Goal: Task Accomplishment & Management: Manage account settings

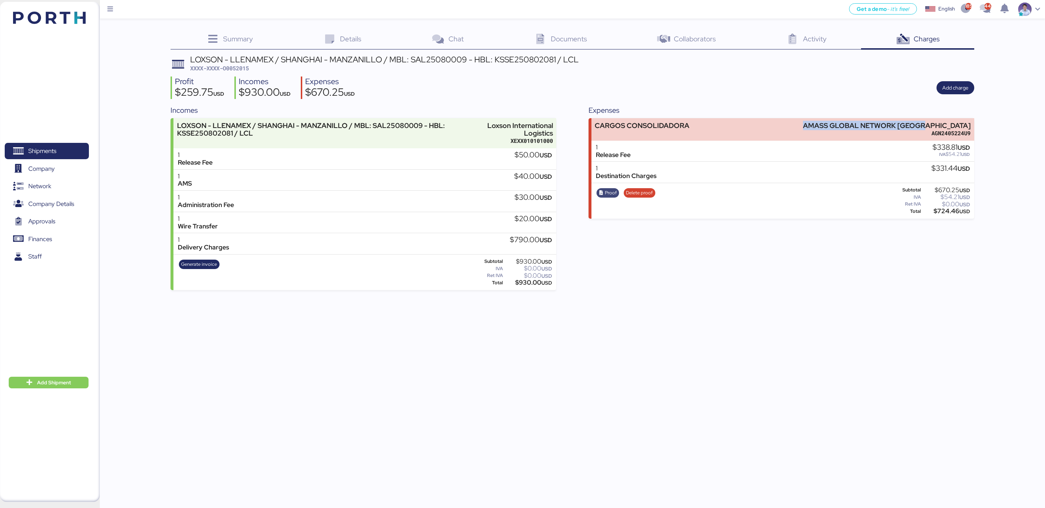
click at [610, 193] on span "Proof" at bounding box center [611, 193] width 12 height 8
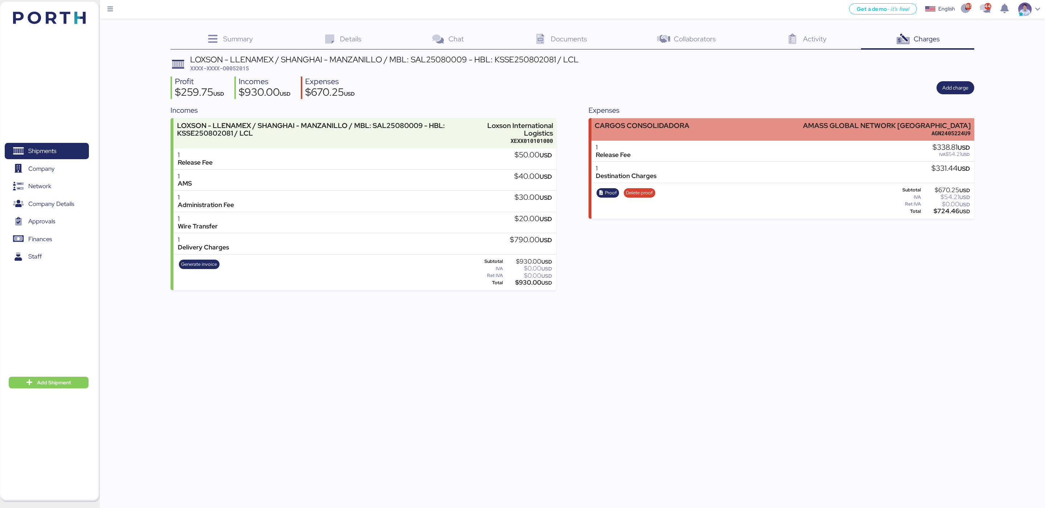
click at [872, 130] on div "AGN2405224U9" at bounding box center [887, 134] width 168 height 8
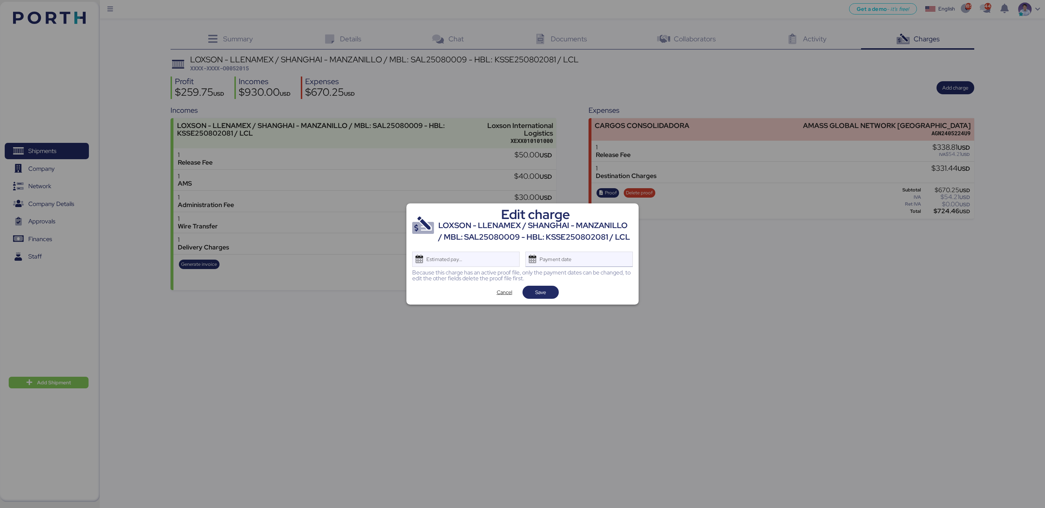
click at [566, 258] on div "Payment date" at bounding box center [556, 259] width 43 height 15
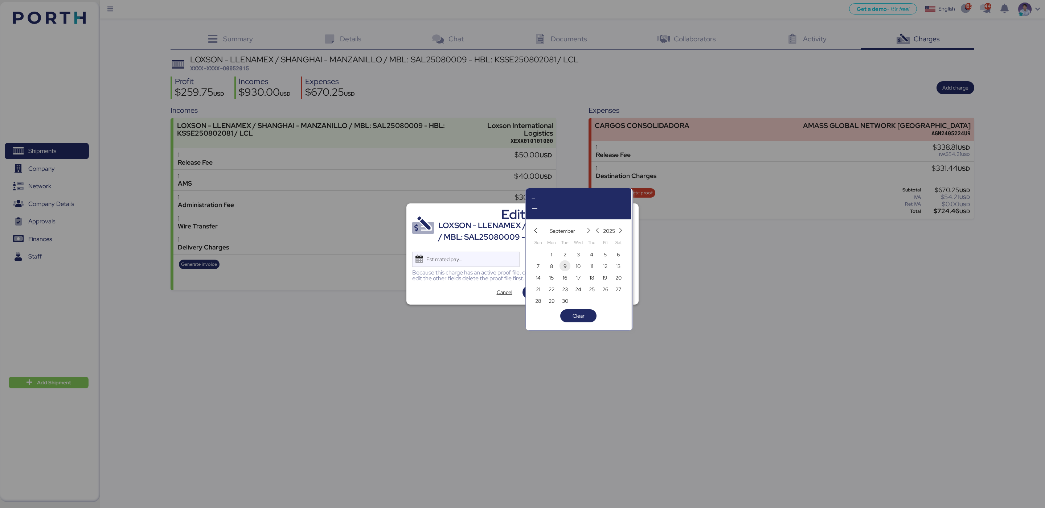
click at [561, 269] on span "9" at bounding box center [565, 266] width 8 height 9
type input "[DATE]"
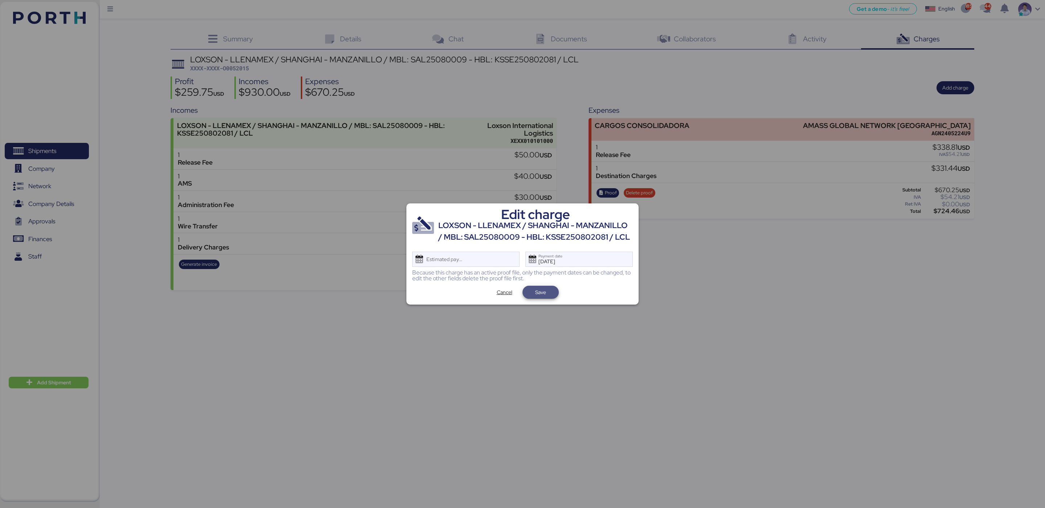
click at [545, 290] on span "Save" at bounding box center [540, 292] width 11 height 9
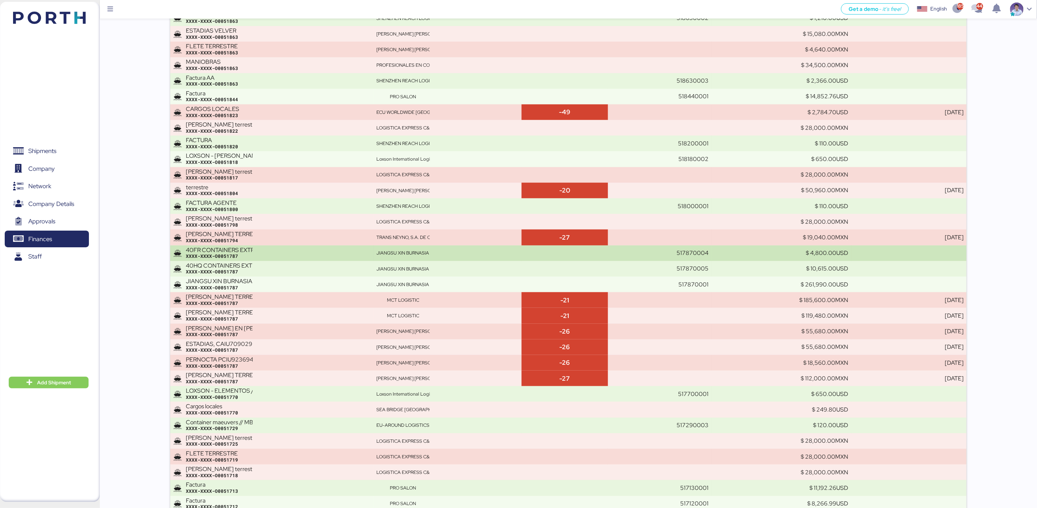
click at [227, 253] on div "XXXX-XXXX-O0051787" at bounding box center [278, 256] width 185 height 7
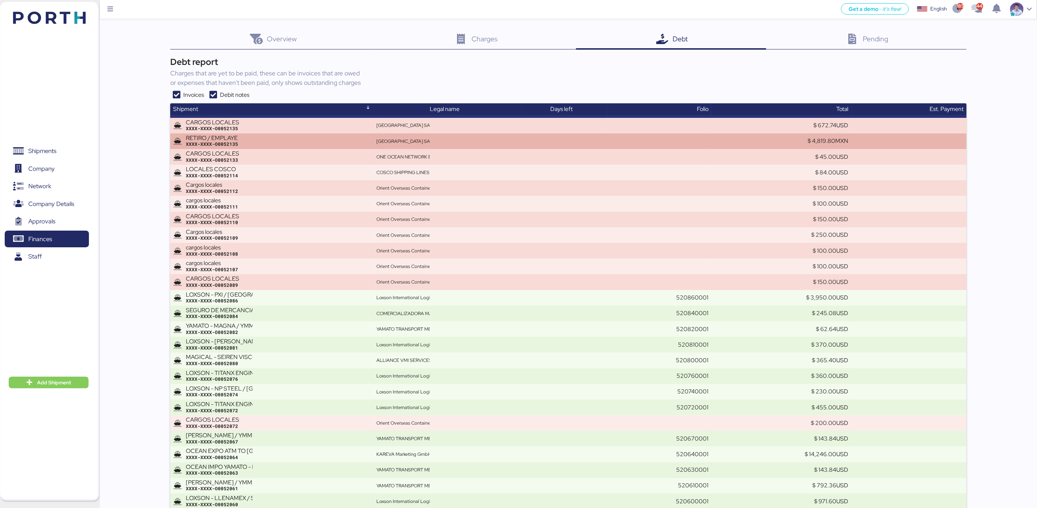
click at [309, 135] on div "RETIRO / EMPLAYE XXXX-XXXX-O0052135" at bounding box center [278, 141] width 185 height 13
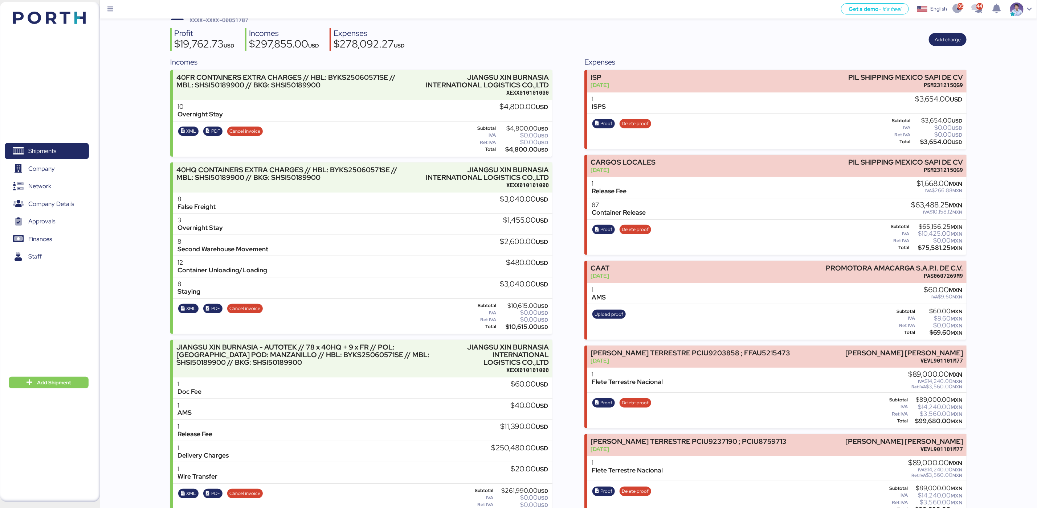
scroll to position [4511, 0]
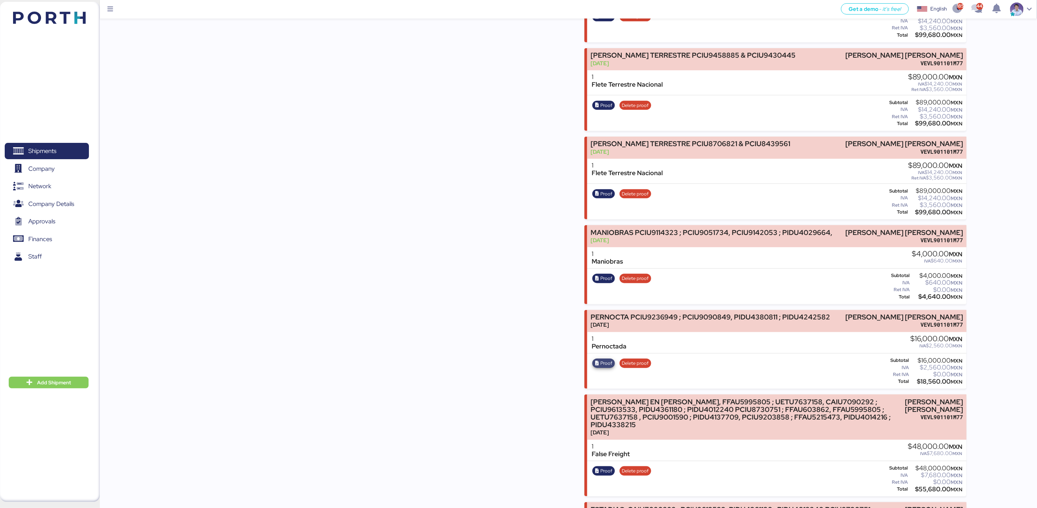
click at [609, 360] on span "Proof" at bounding box center [607, 364] width 12 height 8
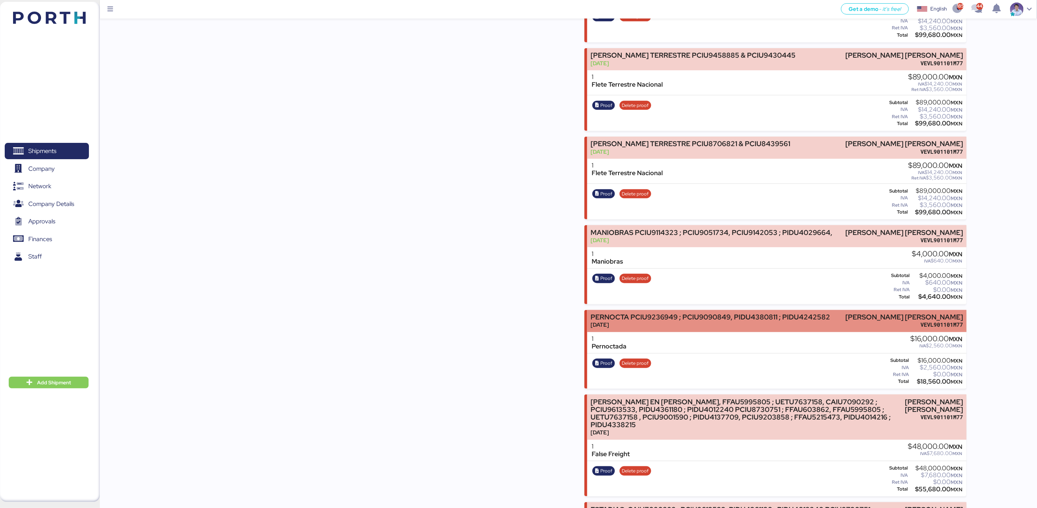
click at [693, 310] on div "PERNOCTA PCIU9236949 ; PCIU9090849, PIDU4380811 ; PIDU4242582 Aug 14, 2025 LUIS…" at bounding box center [776, 321] width 379 height 22
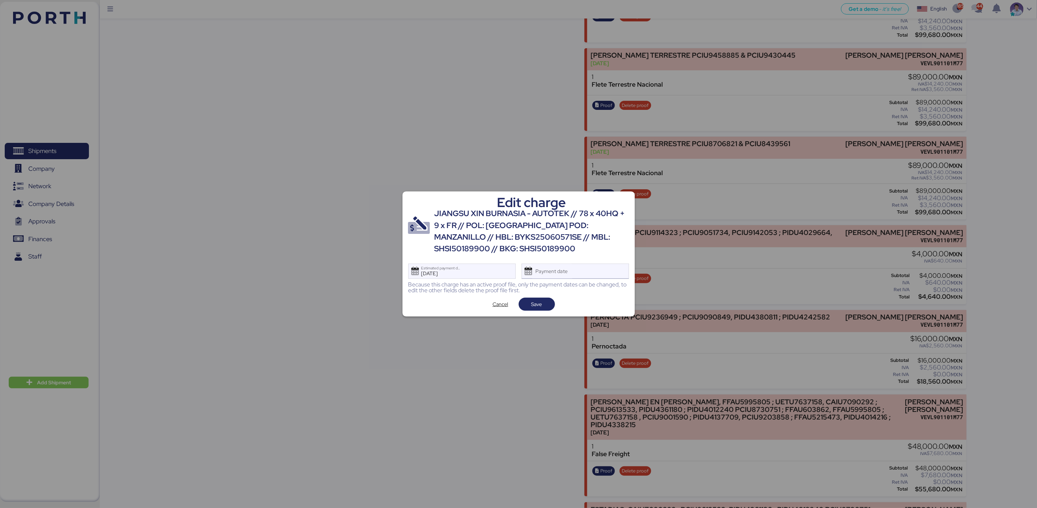
click at [557, 271] on div "Payment date" at bounding box center [552, 271] width 43 height 15
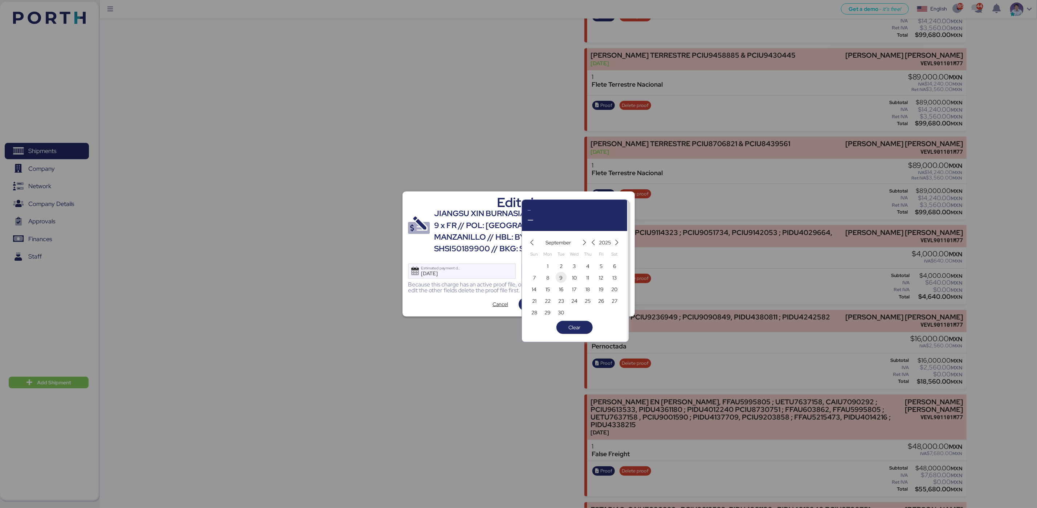
click at [563, 277] on span "9" at bounding box center [561, 278] width 8 height 9
type input "[DATE]"
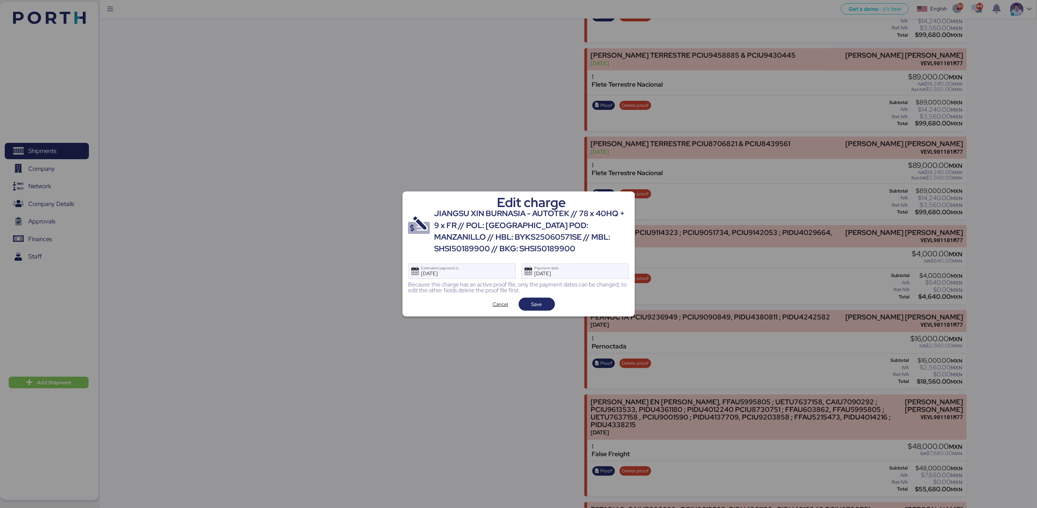
click at [520, 318] on div at bounding box center [518, 254] width 1037 height 508
click at [532, 310] on span "Save" at bounding box center [537, 304] width 36 height 13
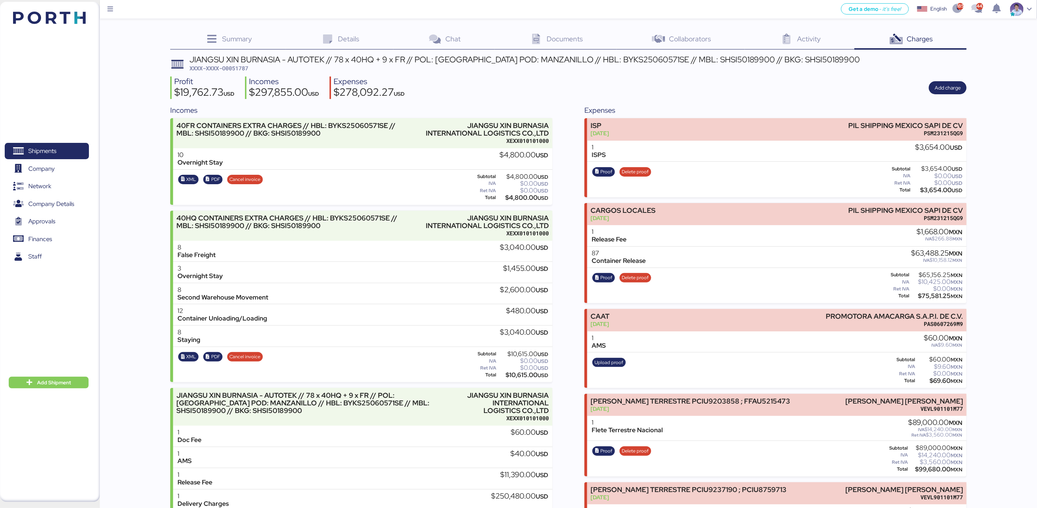
click at [540, 90] on div "Profit $19,762.73 USD Incomes $297,855.00 USD Expenses $278,092.27 USD Add char…" at bounding box center [568, 88] width 797 height 23
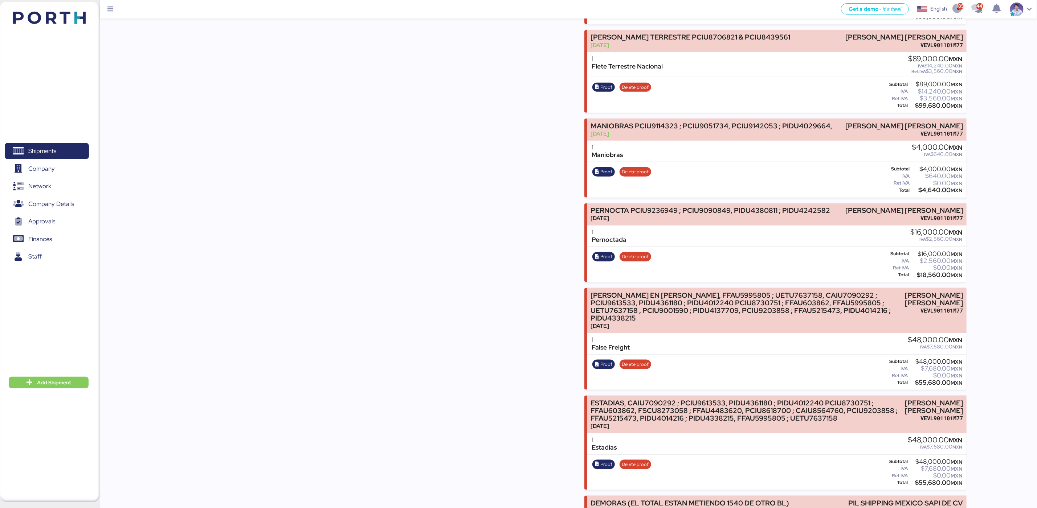
click at [598, 363] on icon "button" at bounding box center [597, 365] width 5 height 5
click at [598, 462] on icon "button" at bounding box center [597, 464] width 5 height 5
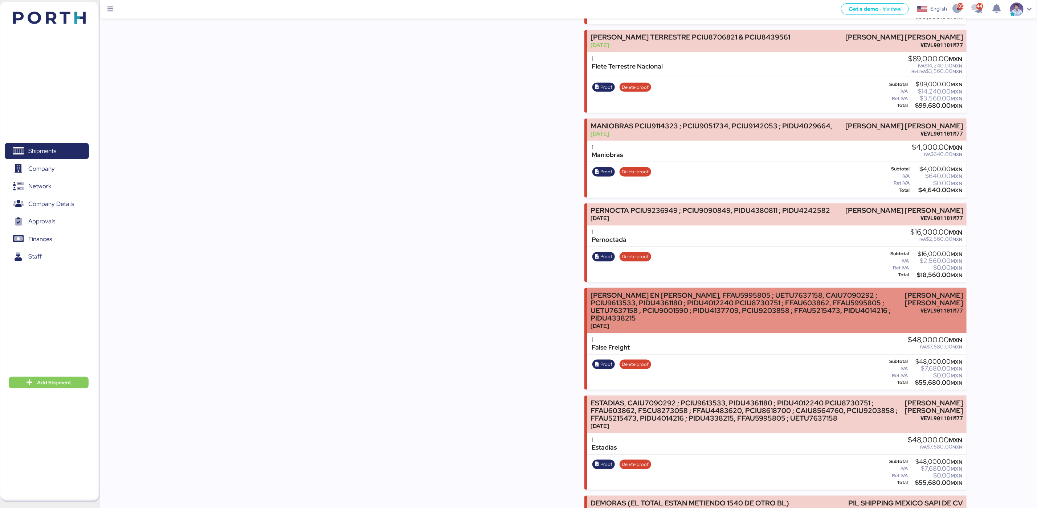
click at [667, 322] on div "Aug 14, 2025" at bounding box center [746, 326] width 311 height 8
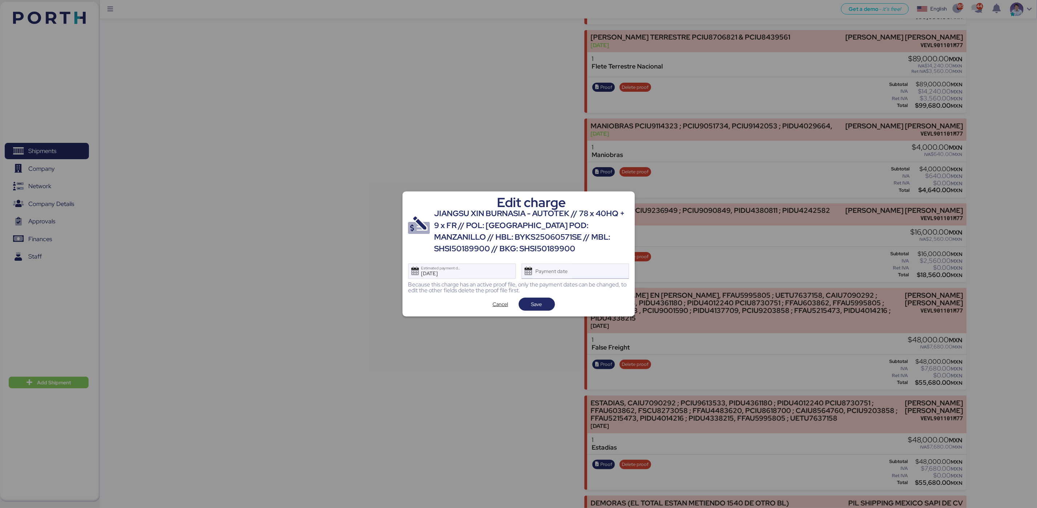
click at [566, 278] on div "Payment date" at bounding box center [552, 271] width 43 height 15
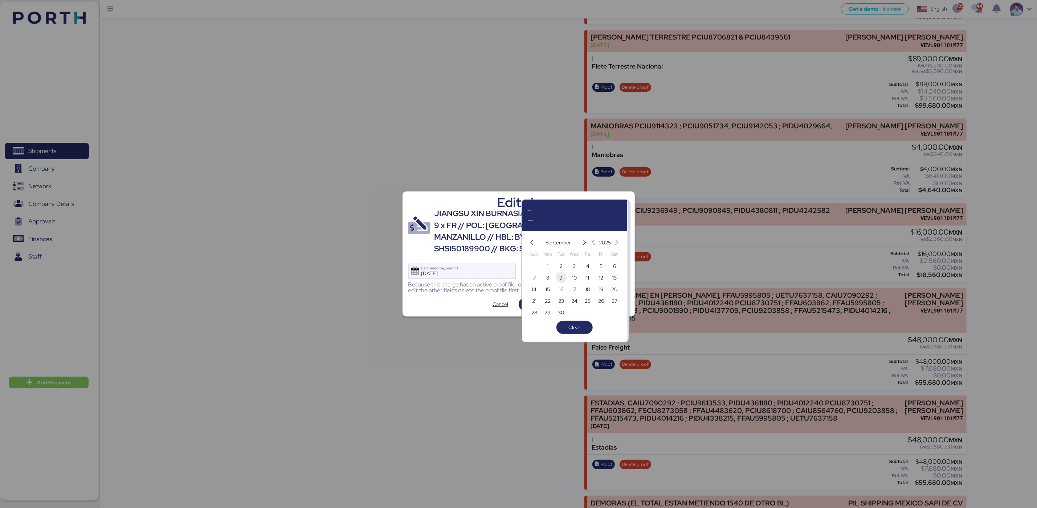
click at [559, 278] on span "9" at bounding box center [560, 278] width 3 height 9
type input "[DATE]"
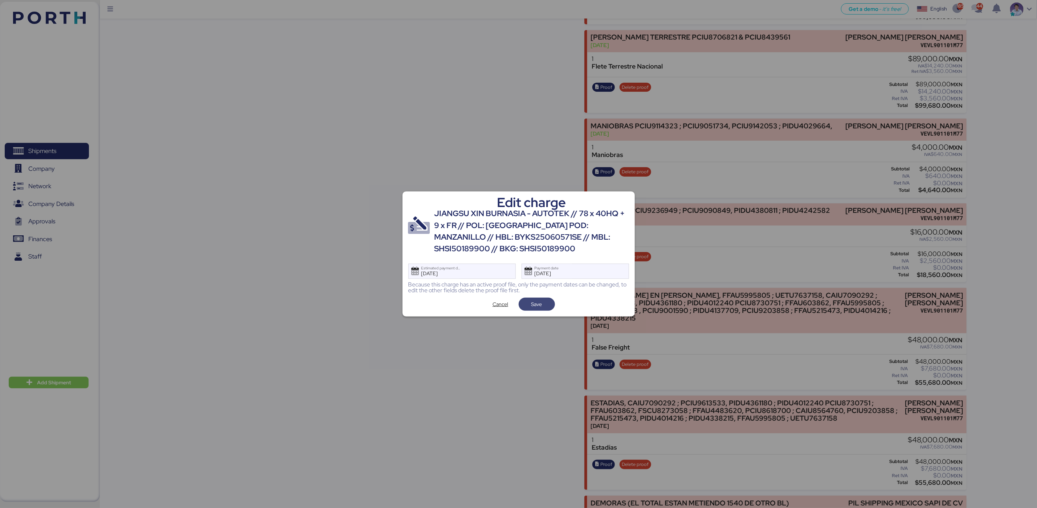
click at [541, 304] on span "Save" at bounding box center [536, 304] width 11 height 9
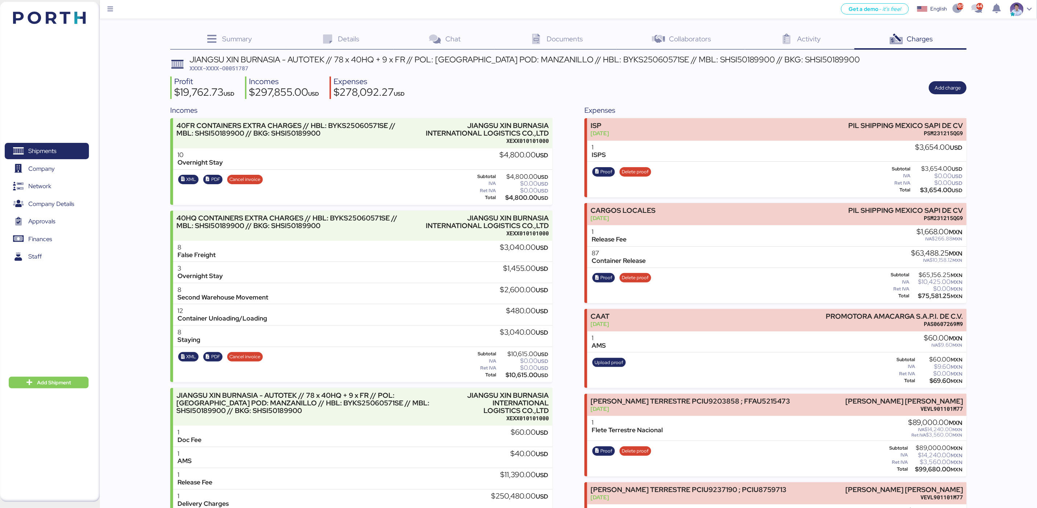
scroll to position [4618, 0]
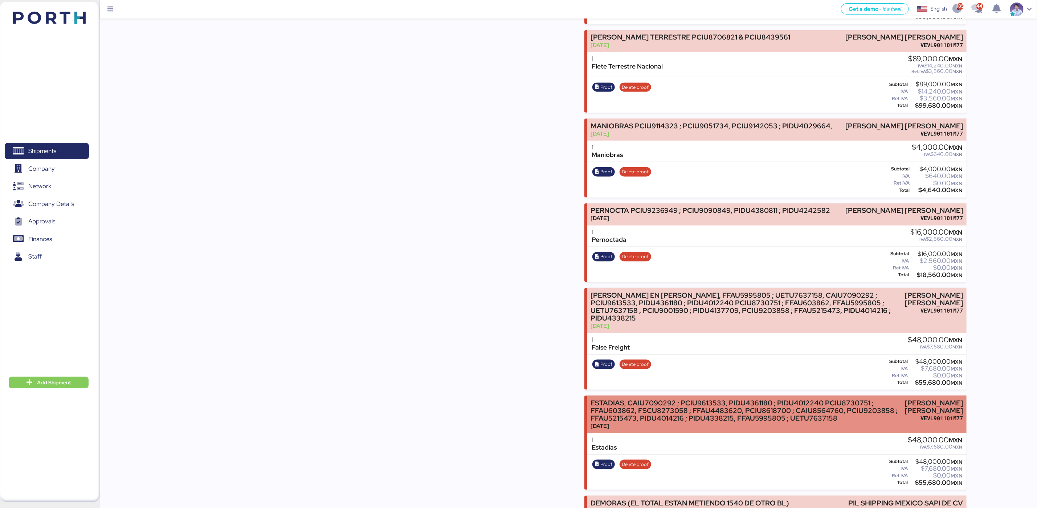
click at [623, 400] on div "ESTADIAS, CAIU7090292 ; PCIU9613533, PIDU4361180 ; PIDU4012240 PCIU8730751 ; FF…" at bounding box center [746, 411] width 311 height 23
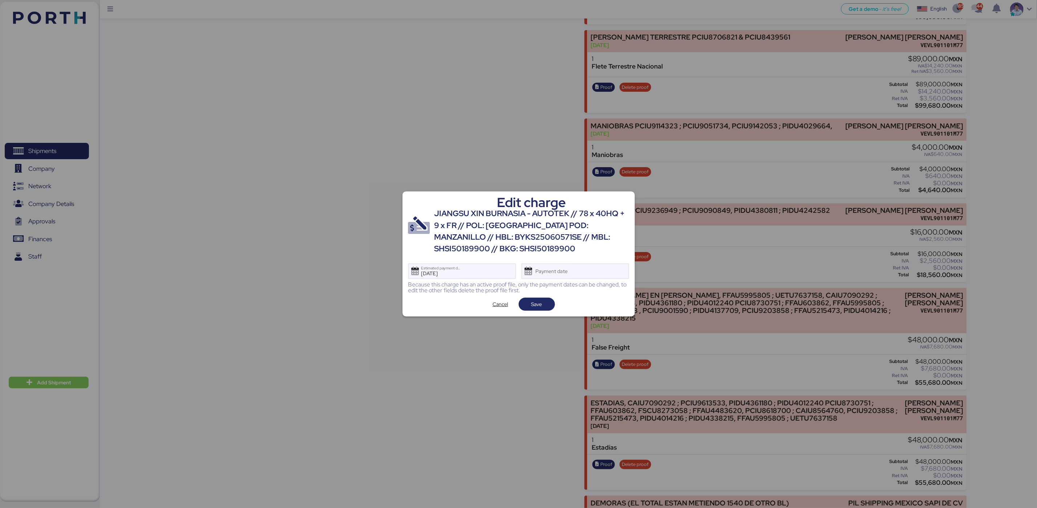
click at [573, 279] on div "Edit charge JIANGSU XIN BURNASIA - AUTOTEK // 78 x 40HQ + 9 x FR // POL: SHANGH…" at bounding box center [518, 254] width 232 height 125
click at [572, 274] on div "Payment date" at bounding box center [552, 271] width 43 height 15
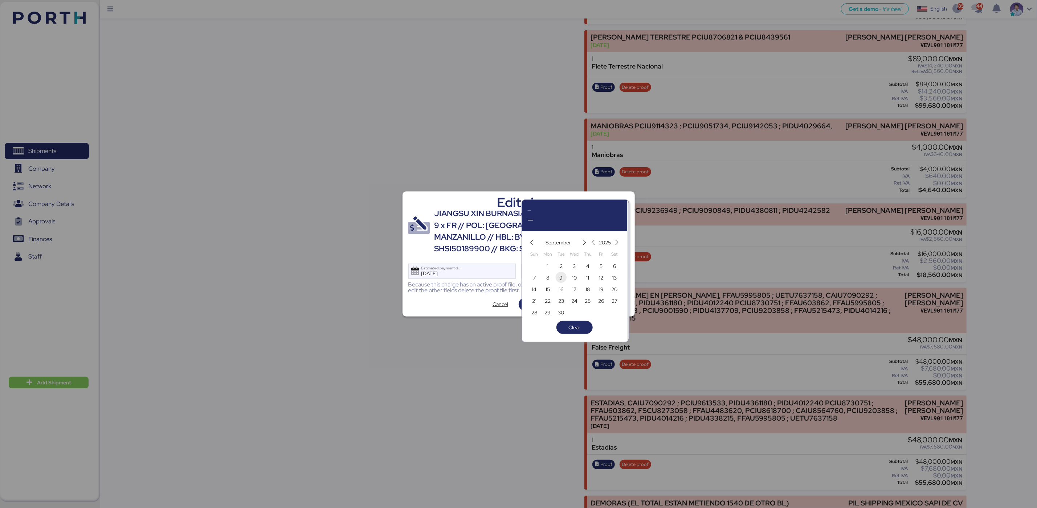
click at [565, 278] on span "9" at bounding box center [561, 278] width 8 height 9
type input "[DATE]"
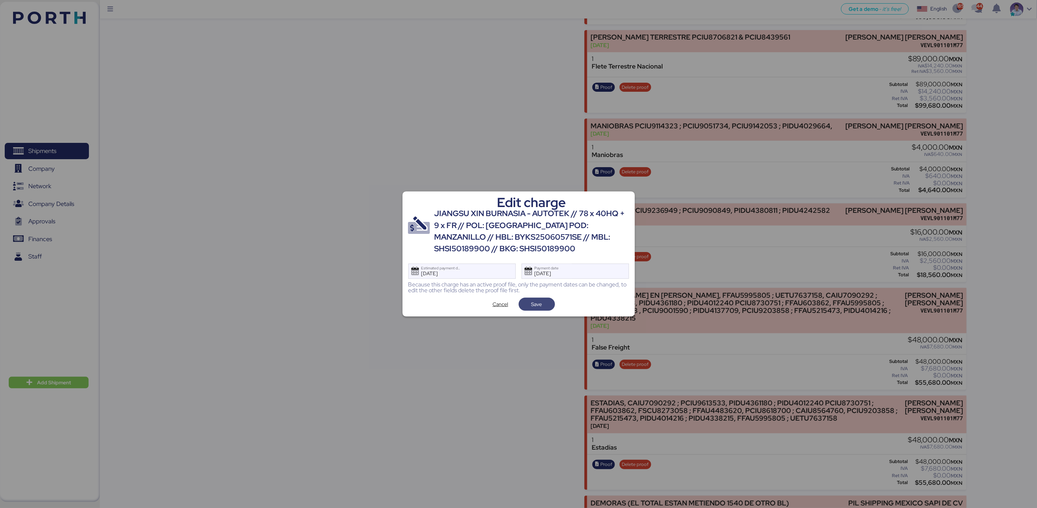
click at [549, 304] on span "Save" at bounding box center [537, 304] width 36 height 13
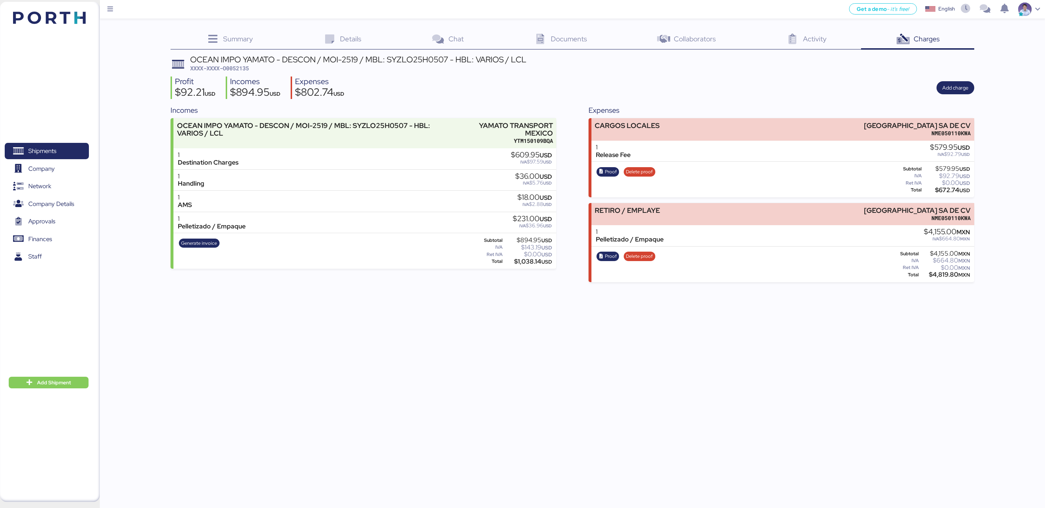
click at [572, 122] on div "Incomes OCEAN IMPO YAMATO - DESCON / MOI-2519 / MBL: SYZLO25H0507 - HBL: VARIOS…" at bounding box center [572, 193] width 803 height 177
click at [572, 233] on div "Incomes OCEAN IMPO YAMATO - DESCON / MOI-2519 / MBL: SYZLO25H0507 - HBL: VARIOS…" at bounding box center [572, 193] width 803 height 177
click at [718, 78] on div "Profit $92.21 USD Incomes $894.95 USD Expenses $802.74 USD Add charge" at bounding box center [572, 88] width 803 height 23
click at [701, 106] on div "Expenses" at bounding box center [782, 110] width 386 height 11
click at [784, 297] on div "Get a demo - it’s free! Get a demo English Inglés English 1852 443 Shipments 0 …" at bounding box center [522, 254] width 1045 height 508
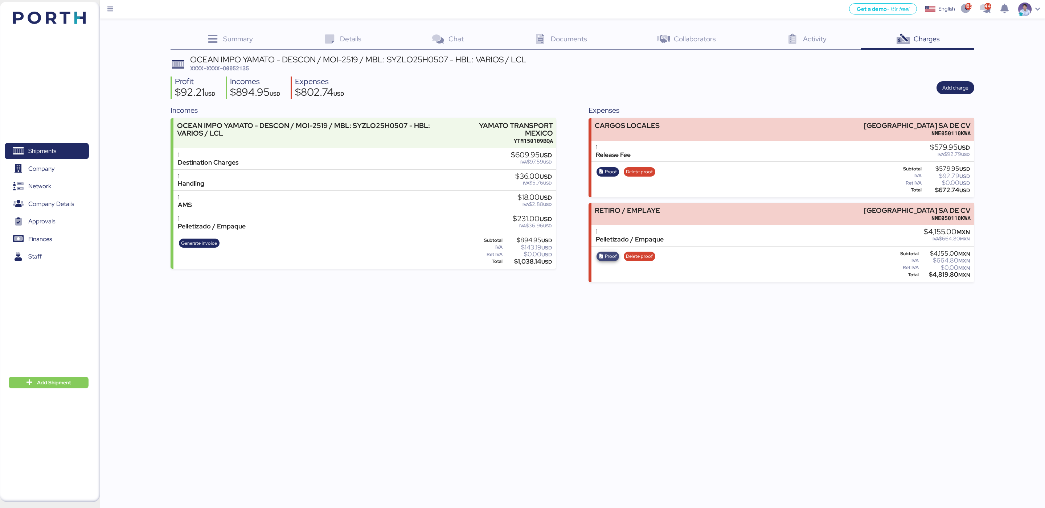
click at [611, 254] on span "Proof" at bounding box center [611, 257] width 12 height 8
click at [791, 334] on div "Get a demo - it’s free! Get a demo English Inglés English 1852 443 Shipments 0 …" at bounding box center [522, 254] width 1045 height 508
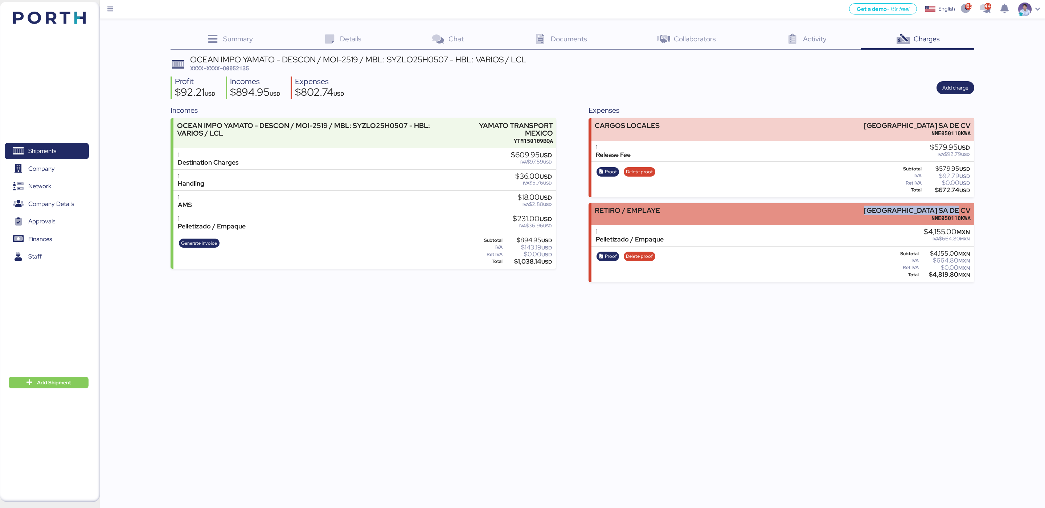
copy div "[GEOGRAPHIC_DATA] SA DE CV"
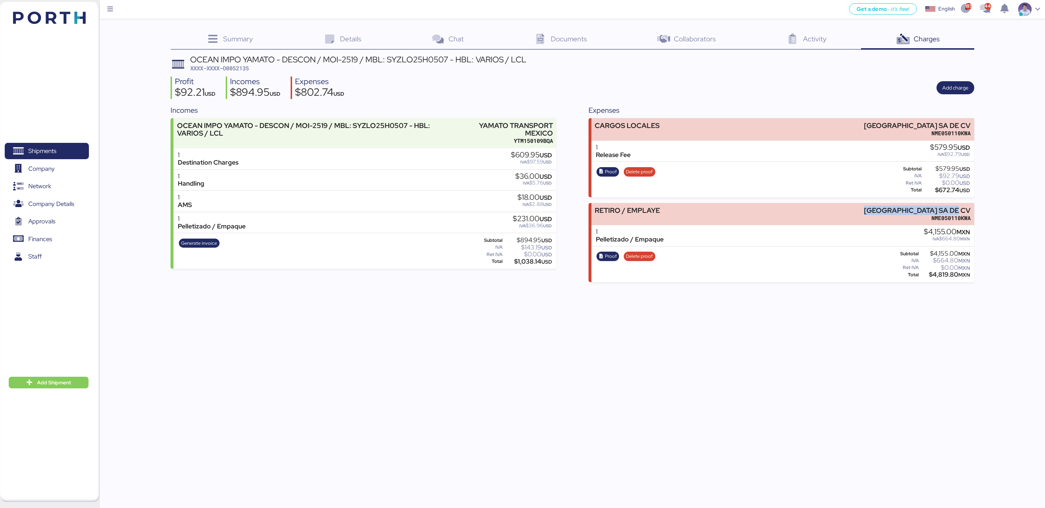
drag, startPoint x: 873, startPoint y: 210, endPoint x: 987, endPoint y: 206, distance: 113.3
click at [987, 206] on div "Summary 0 Details 0 Chat 0 Documents 0 Collaborators 0 Activity 0 Charges 0 OCE…" at bounding box center [522, 141] width 1045 height 282
click at [945, 272] on div "$4,819.80 MXN" at bounding box center [945, 274] width 50 height 5
click at [946, 272] on div "$4,819.80 MXN" at bounding box center [945, 274] width 50 height 5
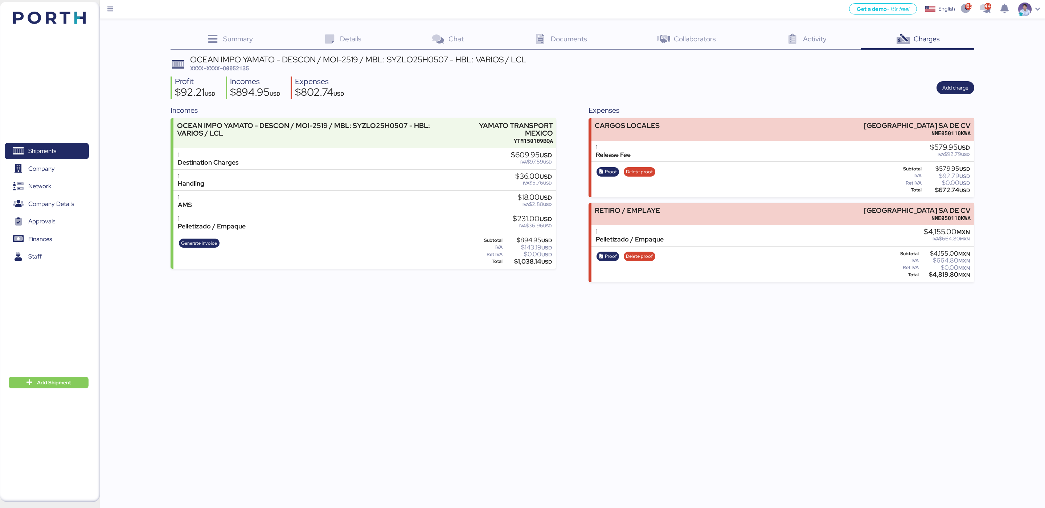
click at [946, 272] on div "$4,819.80 MXN" at bounding box center [945, 274] width 50 height 5
click at [945, 272] on div "$4,819.80 MXN" at bounding box center [945, 274] width 50 height 5
click at [238, 69] on span "XXXX-XXXX-O0052135" at bounding box center [219, 68] width 59 height 7
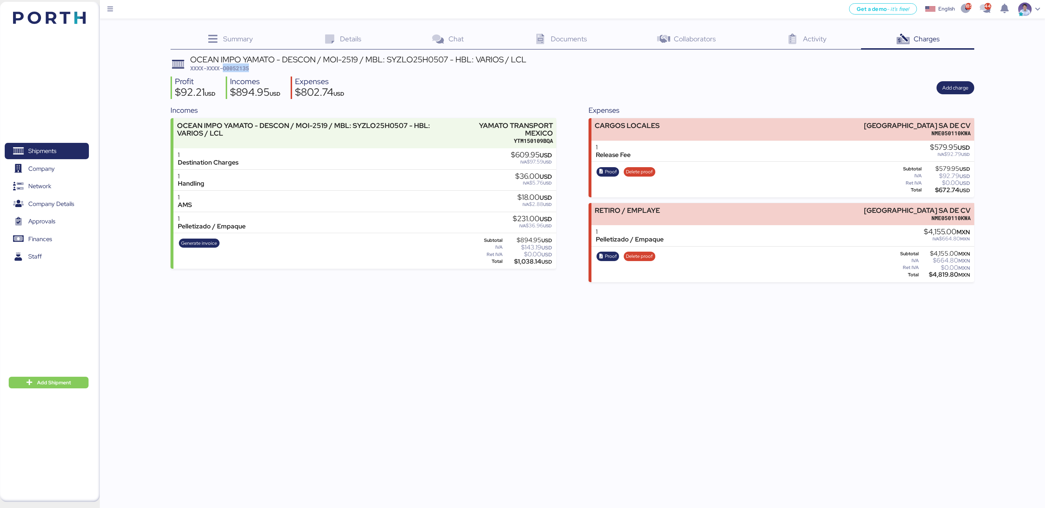
click at [238, 69] on span "XXXX-XXXX-O0052135" at bounding box center [219, 68] width 59 height 7
copy span "O0052135"
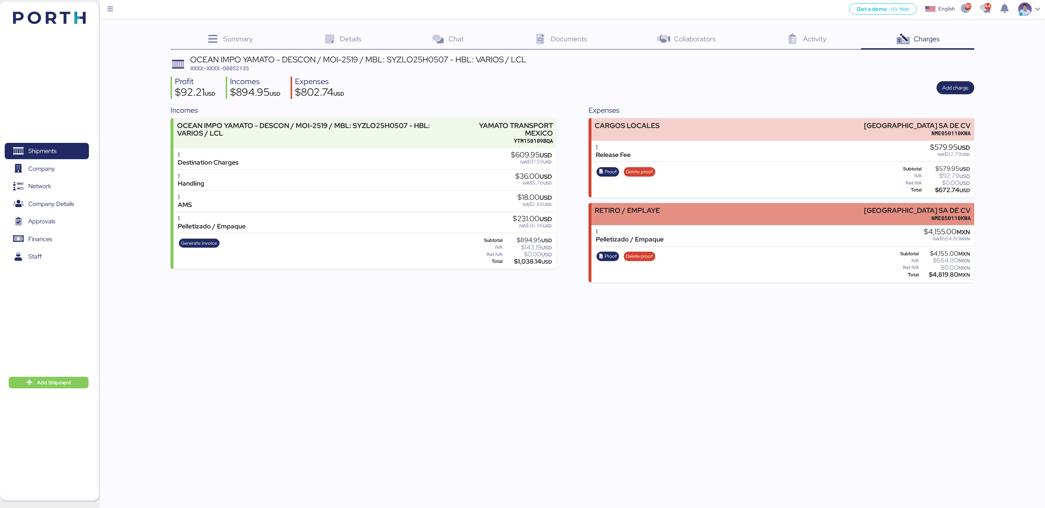
click at [770, 214] on div "RETIRO / EMPLAYE [GEOGRAPHIC_DATA] SA DE CV NME050110KWA" at bounding box center [782, 214] width 383 height 22
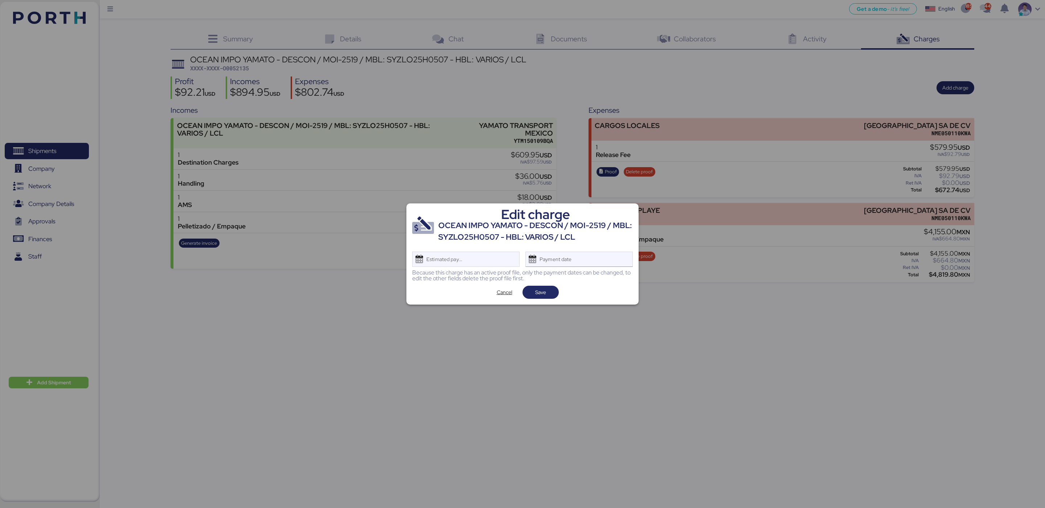
click at [593, 253] on div "Payment date" at bounding box center [578, 259] width 107 height 15
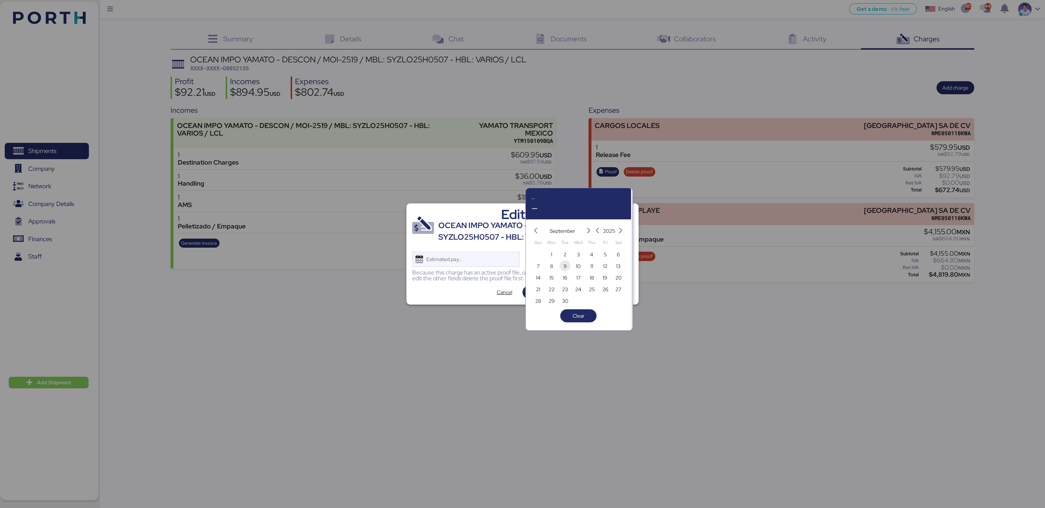
click at [564, 269] on span "9" at bounding box center [565, 266] width 3 height 9
type input "[DATE]"
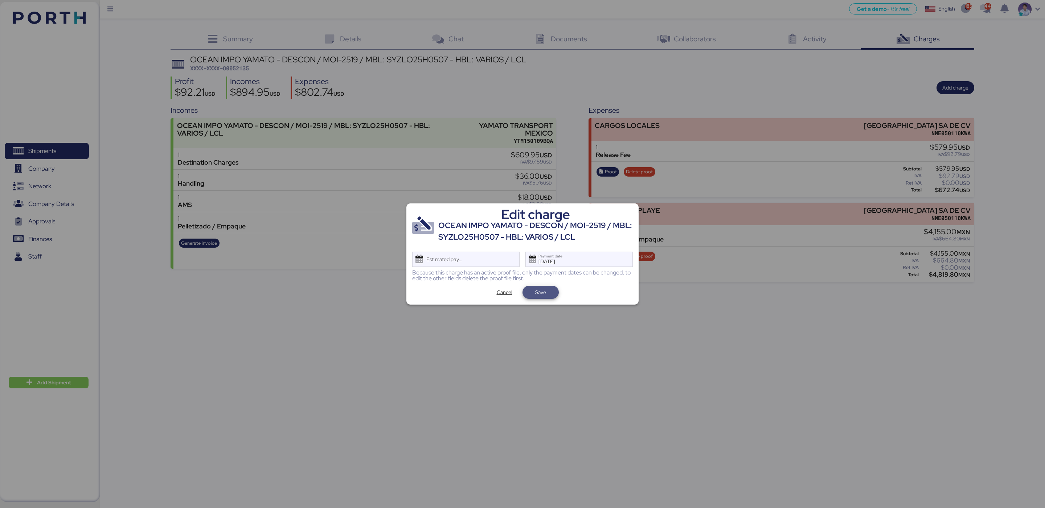
click at [550, 294] on span "Save" at bounding box center [540, 292] width 25 height 10
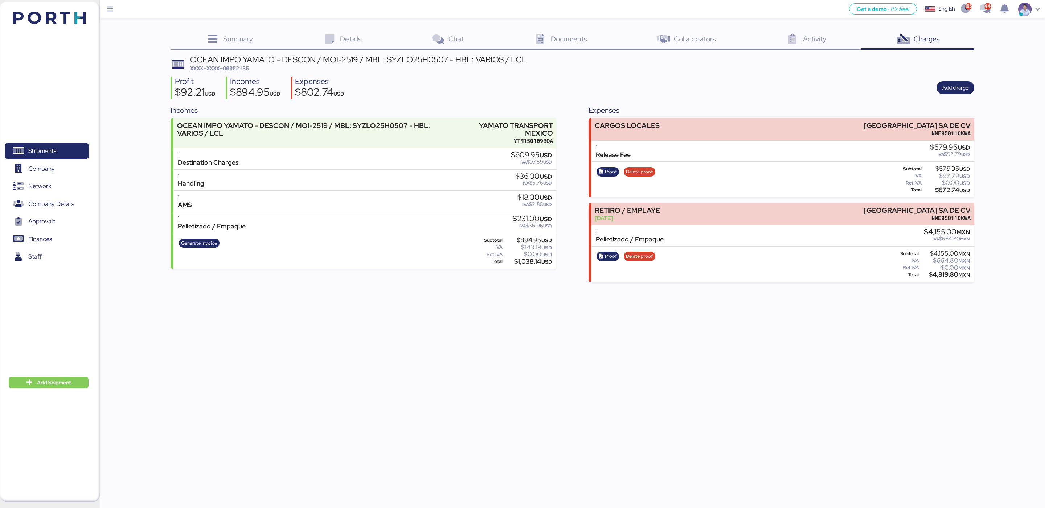
click at [850, 371] on div "Get a demo - it’s free! Get a demo English Inglés English 1852 443 Shipments 0 …" at bounding box center [522, 254] width 1045 height 508
click at [945, 188] on div "$672.74 USD" at bounding box center [946, 190] width 47 height 5
copy div "672.74"
click at [241, 68] on span "XXXX-XXXX-O0052135" at bounding box center [219, 68] width 59 height 7
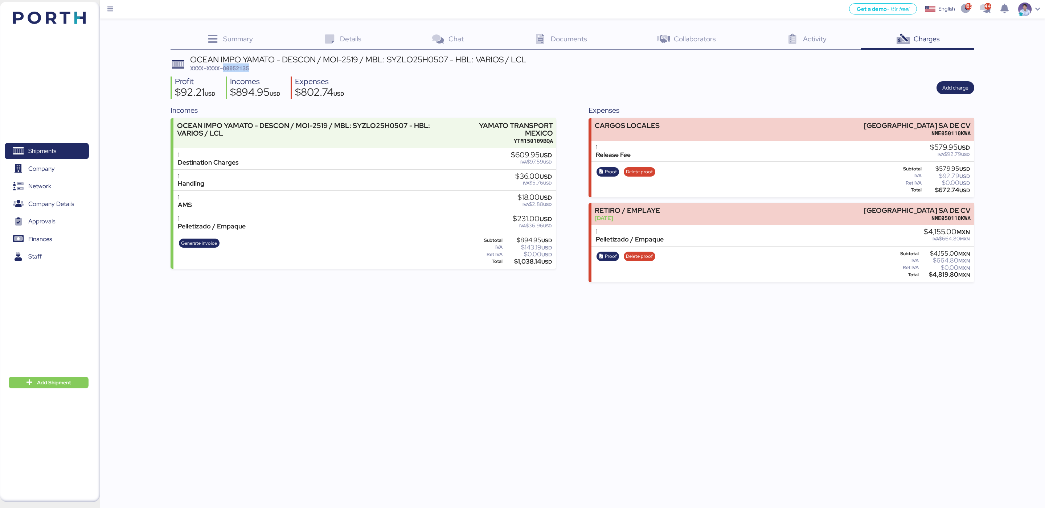
click at [241, 68] on span "XXXX-XXXX-O0052135" at bounding box center [219, 68] width 59 height 7
copy span "O0052135"
click at [938, 188] on div "$672.74 USD" at bounding box center [946, 190] width 47 height 5
copy div "672.74"
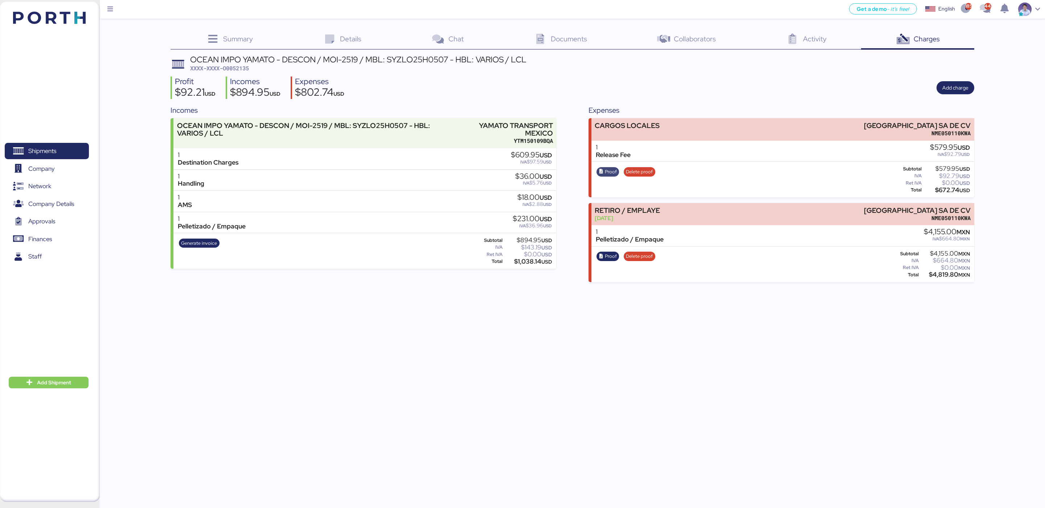
click at [608, 175] on span "Proof" at bounding box center [611, 172] width 12 height 8
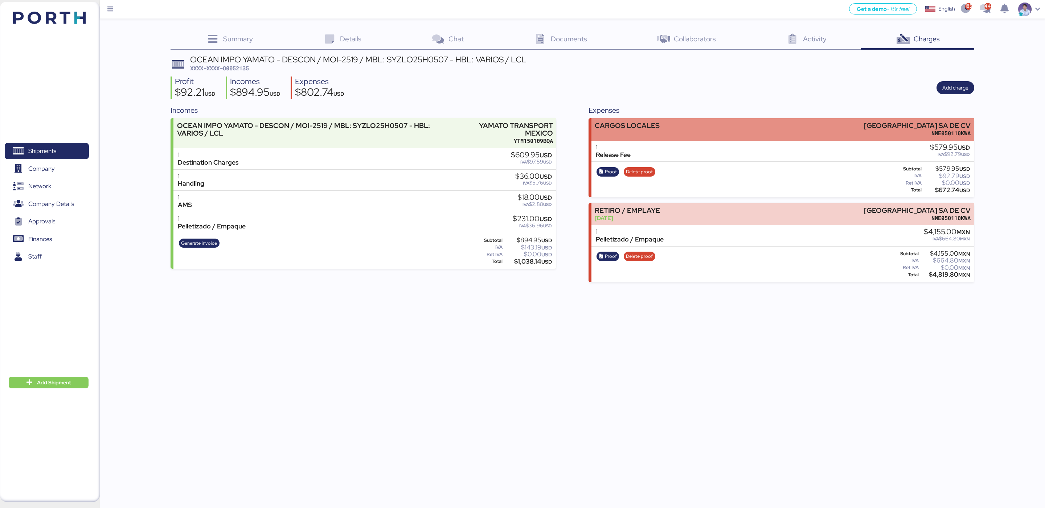
click at [701, 135] on div "CARGOS LOCALES [GEOGRAPHIC_DATA] SA DE CV NME050110KWA" at bounding box center [782, 129] width 383 height 22
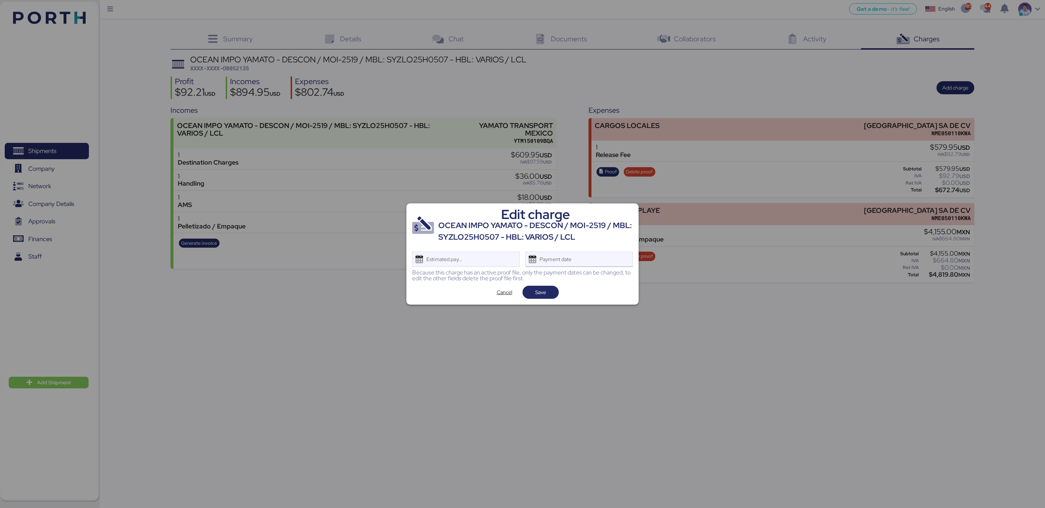
click at [562, 265] on div "Payment date" at bounding box center [556, 259] width 43 height 15
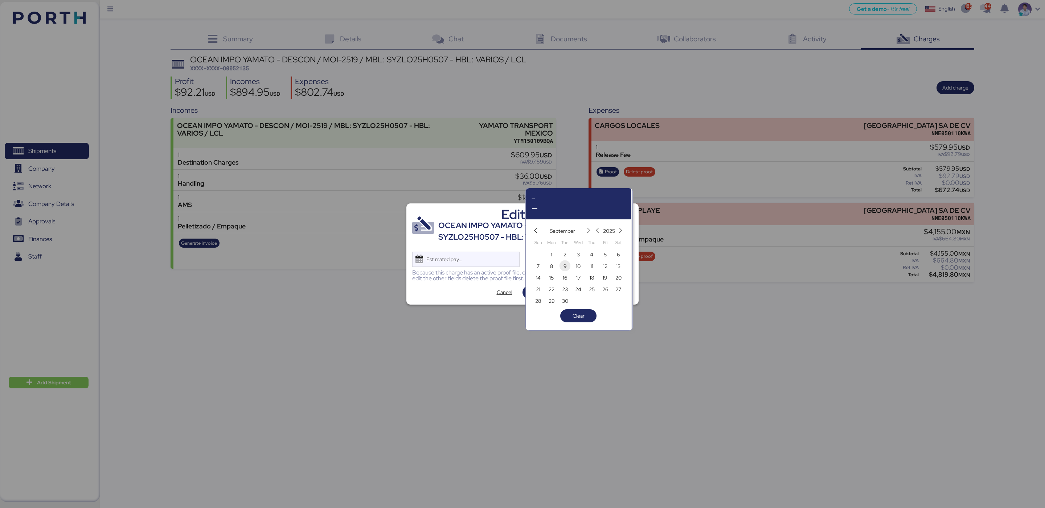
click at [565, 264] on span "9" at bounding box center [565, 266] width 3 height 9
type input "[DATE]"
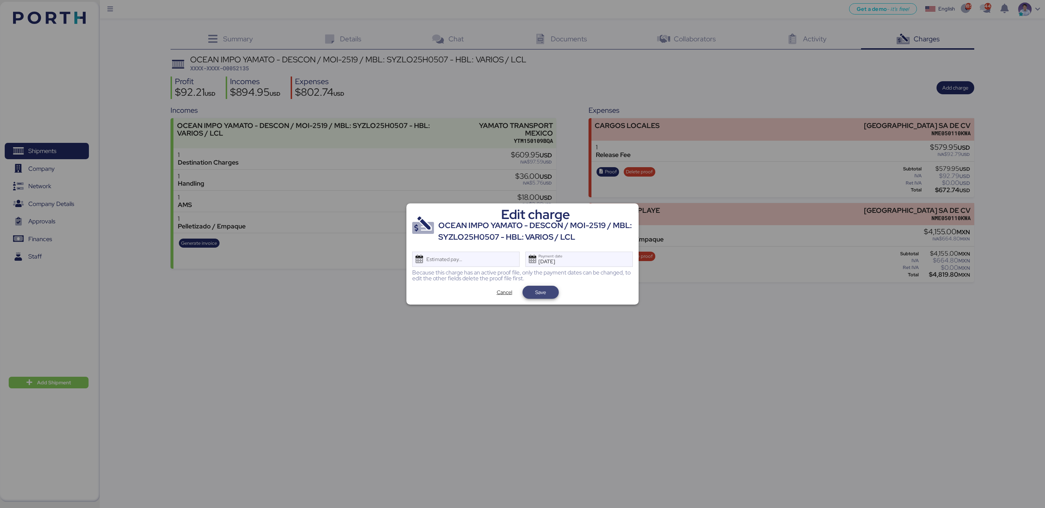
click at [542, 291] on span "Save" at bounding box center [540, 292] width 11 height 9
